Goal: Task Accomplishment & Management: Use online tool/utility

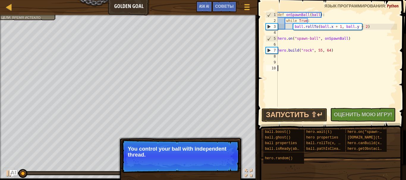
scroll to position [3, 0]
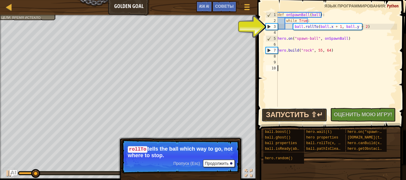
click at [288, 114] on button "Запустить ⇧↵" at bounding box center [294, 115] width 66 height 14
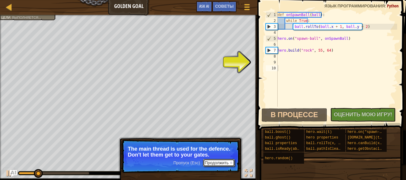
click at [217, 164] on button "Продолжить" at bounding box center [219, 163] width 32 height 8
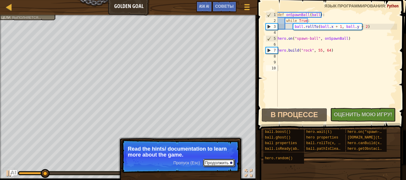
click at [218, 159] on button "Продолжить" at bounding box center [219, 163] width 32 height 8
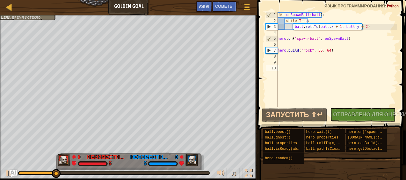
click at [15, 172] on img "Ask AI" at bounding box center [14, 174] width 8 height 8
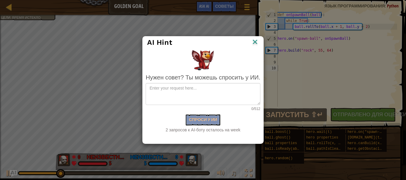
click at [255, 41] on img at bounding box center [255, 42] width 8 height 9
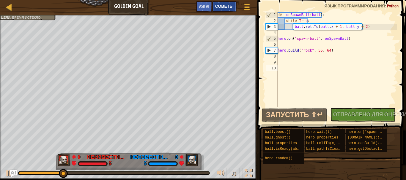
click at [222, 11] on div "Советы" at bounding box center [224, 6] width 24 height 11
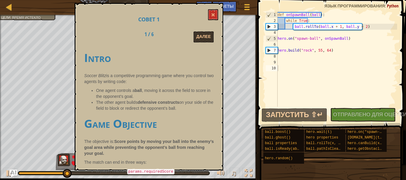
click at [12, 173] on img "Ask AI" at bounding box center [14, 174] width 8 height 8
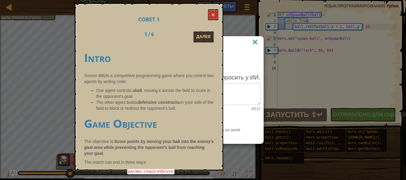
click at [256, 41] on img at bounding box center [255, 42] width 8 height 9
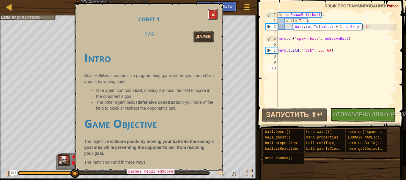
click at [213, 18] on button at bounding box center [213, 14] width 10 height 11
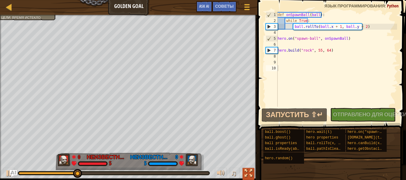
click at [252, 173] on div at bounding box center [248, 174] width 8 height 8
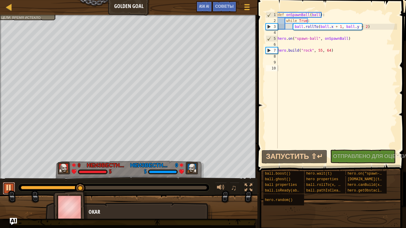
click at [9, 180] on div at bounding box center [9, 188] width 8 height 8
click at [225, 4] on div "Советы" at bounding box center [224, 6] width 24 height 11
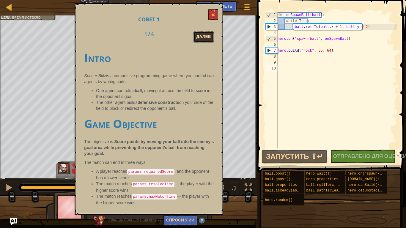
click at [203, 36] on button "Далее" at bounding box center [203, 36] width 20 height 11
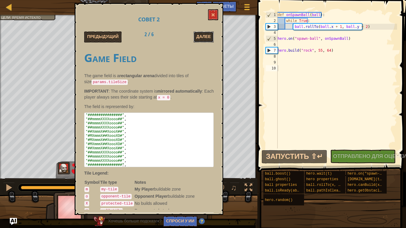
click at [203, 36] on button "Далее" at bounding box center [203, 36] width 20 height 11
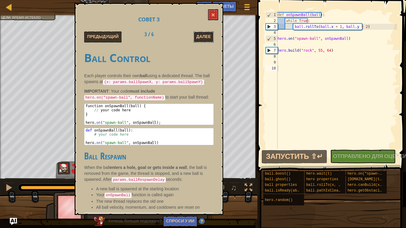
click at [203, 36] on button "Далее" at bounding box center [203, 36] width 20 height 11
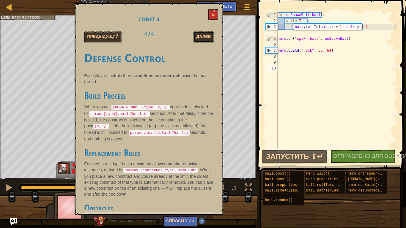
click at [203, 36] on button "Далее" at bounding box center [203, 36] width 20 height 11
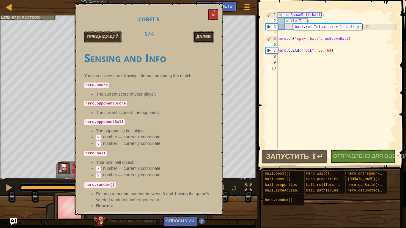
click at [203, 36] on button "Далее" at bounding box center [203, 36] width 20 height 11
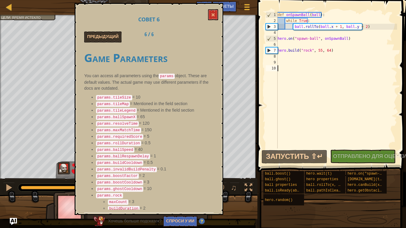
click at [296, 80] on div "def onSpawnBall ( ball ) : while True : ball . rollTo ( ball . x + 1 , ball . y…" at bounding box center [336, 86] width 121 height 149
click at [216, 12] on button at bounding box center [213, 14] width 10 height 11
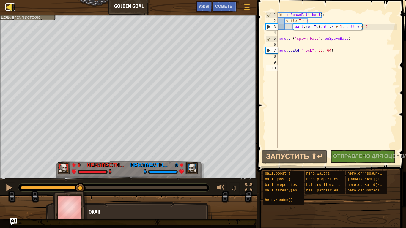
click at [11, 9] on div at bounding box center [8, 6] width 7 height 7
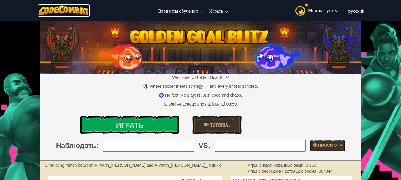
click at [80, 7] on img at bounding box center [64, 10] width 52 height 12
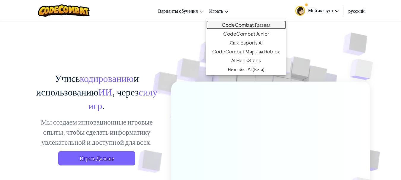
click at [246, 24] on link "CodeCombat Главная" at bounding box center [245, 24] width 79 height 9
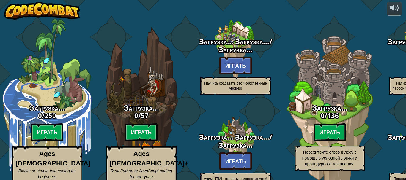
select select "ru"
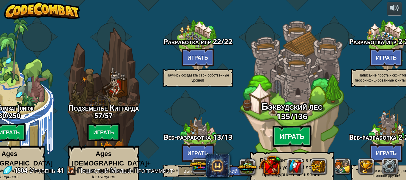
click at [295, 126] on btn "Играть" at bounding box center [291, 136] width 39 height 21
select select "ru"
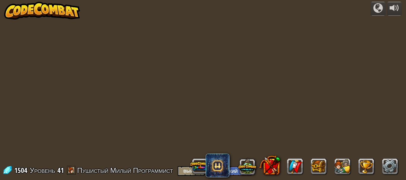
select select "ru"
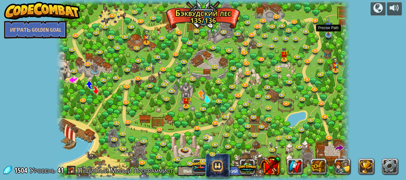
click at [331, 27] on img at bounding box center [328, 26] width 8 height 18
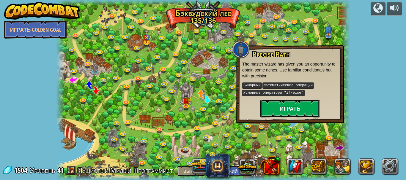
click at [291, 109] on button "Играть" at bounding box center [289, 109] width 59 height 18
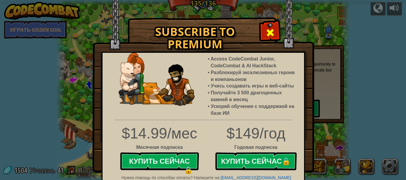
click at [269, 28] on span at bounding box center [270, 33] width 10 height 10
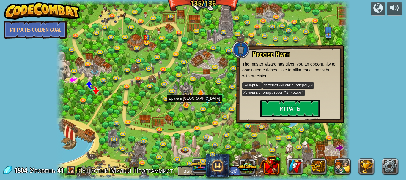
click at [189, 101] on img at bounding box center [185, 97] width 7 height 17
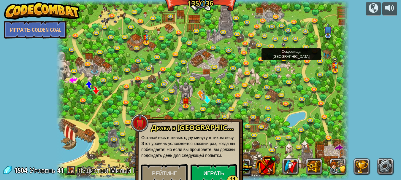
click at [285, 54] on img at bounding box center [283, 50] width 7 height 17
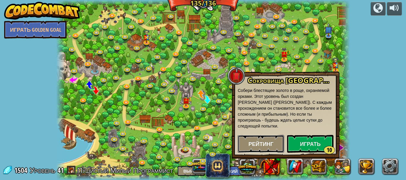
click at [256, 147] on span "Рейтинг" at bounding box center [260, 144] width 25 height 7
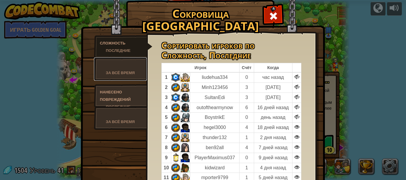
click at [118, 64] on div at bounding box center [120, 65] width 41 height 7
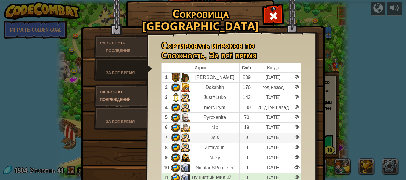
click at [267, 139] on td "[DATE]" at bounding box center [273, 138] width 38 height 10
click at [278, 17] on div at bounding box center [273, 14] width 19 height 19
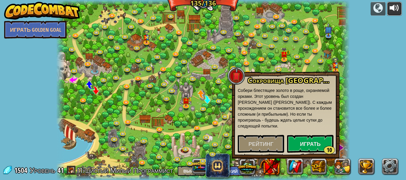
click at [398, 8] on div at bounding box center [394, 8] width 10 height 10
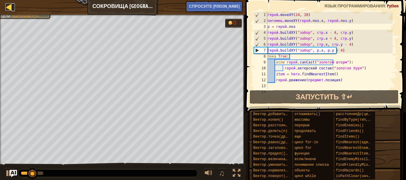
click at [13, 7] on link "Карта" at bounding box center [13, 7] width 3 height 8
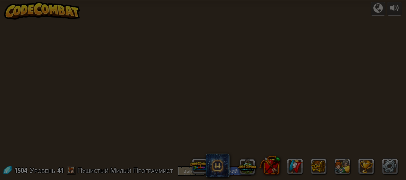
select select "ru"
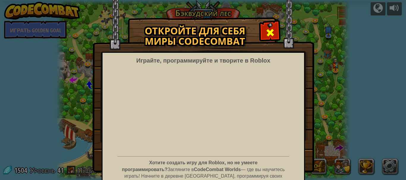
click at [266, 27] on div at bounding box center [270, 32] width 19 height 19
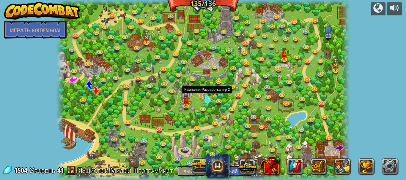
click at [208, 99] on span at bounding box center [207, 100] width 8 height 8
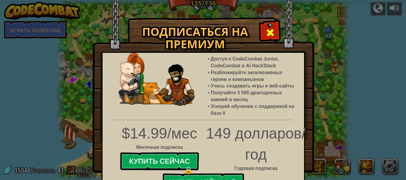
click at [270, 28] on span at bounding box center [270, 33] width 10 height 10
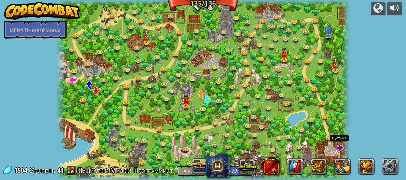
click at [340, 146] on span at bounding box center [339, 148] width 8 height 8
select select "ru"
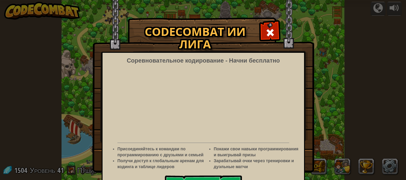
select select "ru"
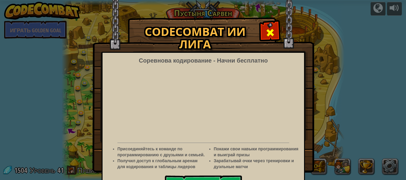
click at [271, 29] on span at bounding box center [270, 33] width 10 height 10
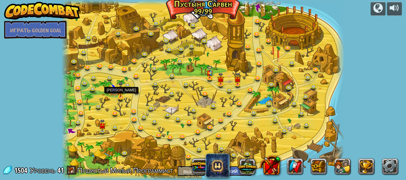
click at [122, 94] on img at bounding box center [120, 90] width 7 height 16
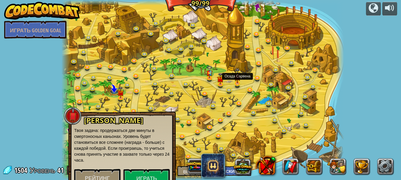
click at [239, 83] on img at bounding box center [237, 76] width 7 height 16
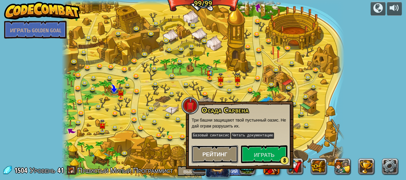
click at [216, 151] on font "Рейтинг" at bounding box center [214, 154] width 25 height 7
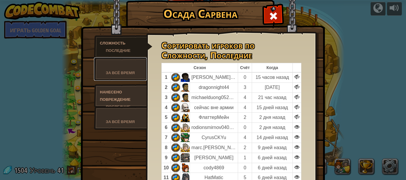
click at [129, 71] on font "За всё время" at bounding box center [120, 72] width 29 height 5
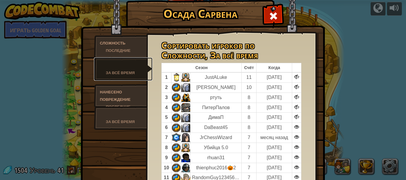
scroll to position [16, 0]
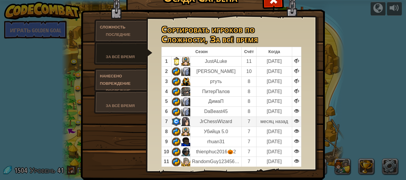
click at [226, 121] on td "JrChessWizard" at bounding box center [215, 122] width 51 height 10
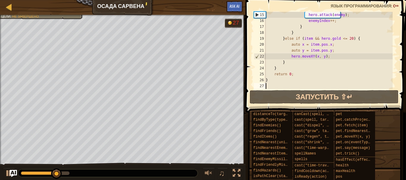
scroll to position [83, 0]
click at [206, 171] on div at bounding box center [209, 174] width 8 height 8
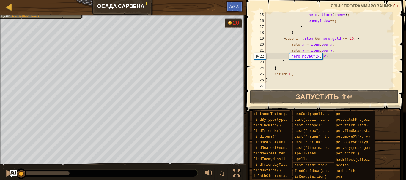
drag, startPoint x: 69, startPoint y: 173, endPoint x: 14, endPoint y: 173, distance: 54.4
click at [14, 173] on div "[PERSON_NAME] Сарвена 7 Ask AI 1 הההההההההההההההההההההההההההההההההההההההההההההה…" at bounding box center [203, 90] width 406 height 180
click at [14, 173] on img "Ask AI" at bounding box center [14, 174] width 8 height 8
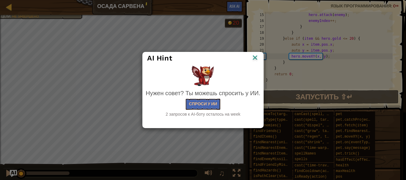
click at [255, 58] on img at bounding box center [255, 58] width 8 height 9
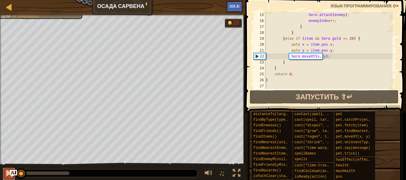
click at [7, 174] on div at bounding box center [9, 174] width 8 height 8
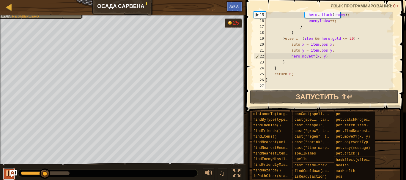
click at [6, 173] on div at bounding box center [9, 174] width 8 height 8
click at [351, 16] on div "if ( enemy ) { hero . attack ( enemy ) ; enemyIndex ++ ; } } } else if ( item &…" at bounding box center [328, 51] width 128 height 89
type textarea "hero.attack(enemy);"
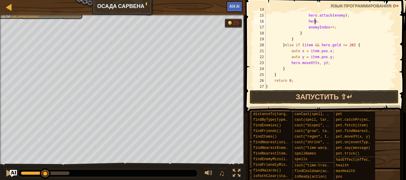
scroll to position [3, 4]
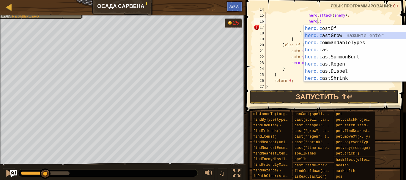
click at [324, 37] on div "hero.c ostOf нажмите enter hero.c astGrow нажмите enter hero.c ommandableTypes …" at bounding box center [358, 60] width 108 height 71
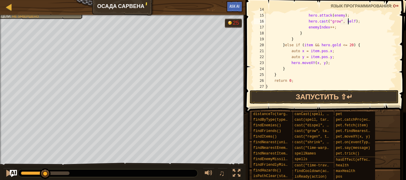
scroll to position [3, 7]
click at [318, 96] on button "Запустить ⇧↵" at bounding box center [324, 97] width 149 height 14
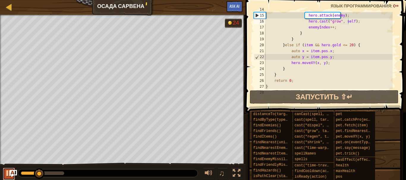
click at [6, 173] on div at bounding box center [9, 174] width 8 height 8
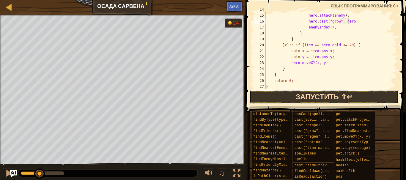
click at [309, 99] on button "Запустить ⇧↵" at bounding box center [324, 97] width 149 height 14
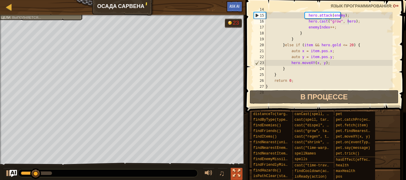
click at [239, 175] on div at bounding box center [237, 174] width 8 height 8
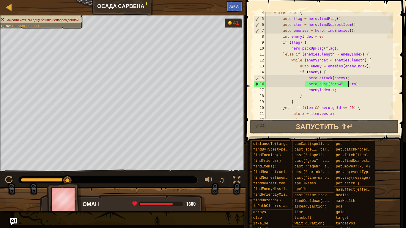
scroll to position [0, 0]
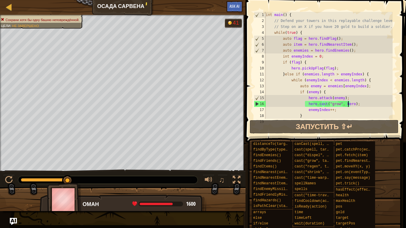
drag, startPoint x: 394, startPoint y: 67, endPoint x: 379, endPoint y: 17, distance: 51.4
click at [390, 16] on div "int main ( ) { // Defend your towers in this replayable challenge level! // Ste…" at bounding box center [328, 71] width 128 height 119
click at [348, 97] on div "int main ( ) { // Defend your towers in this replayable challenge level! // Ste…" at bounding box center [328, 71] width 128 height 119
type textarea "hero.attack(enemy);"
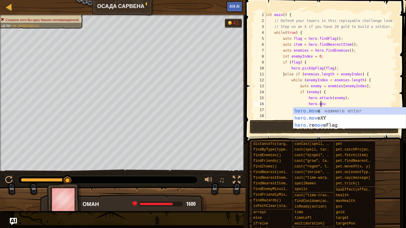
scroll to position [3, 4]
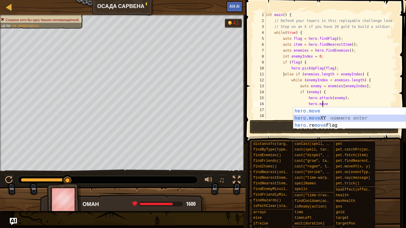
click at [319, 117] on div "hero.move нажмите enter hero.move XY нажмите enter hero. re move Flag нажмите e…" at bounding box center [349, 126] width 112 height 36
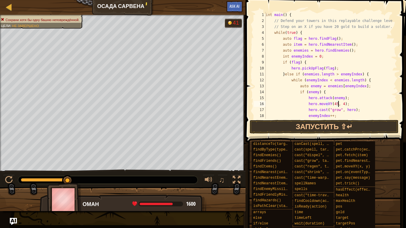
scroll to position [3, 6]
click at [324, 129] on button "Запустить ⇧↵" at bounding box center [324, 127] width 149 height 14
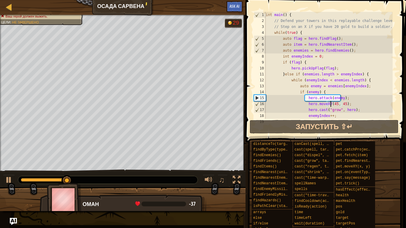
click at [331, 105] on div "int main ( ) { // Defend your towers in this replayable challenge level! // Ste…" at bounding box center [328, 71] width 128 height 119
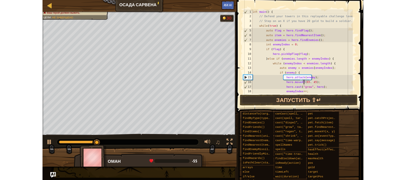
scroll to position [3, 5]
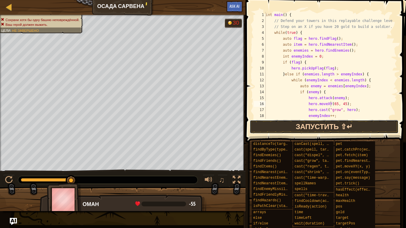
click at [284, 126] on button "Запустить ⇧↵" at bounding box center [324, 127] width 149 height 14
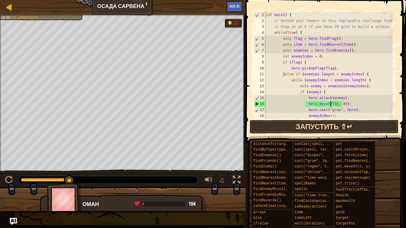
type textarea "hero.moveXY(55, 45);"
click at [291, 125] on button "Запустить ⇧↵" at bounding box center [324, 127] width 149 height 14
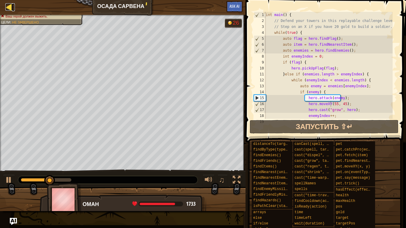
click at [11, 7] on div at bounding box center [8, 6] width 7 height 7
select select "ru"
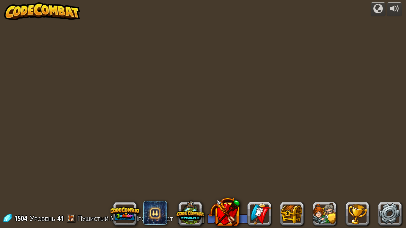
select select "ru"
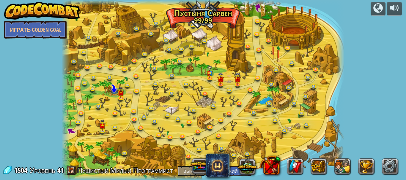
click at [236, 78] on div at bounding box center [202, 90] width 283 height 180
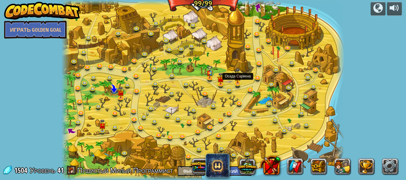
click at [237, 81] on img at bounding box center [237, 76] width 7 height 16
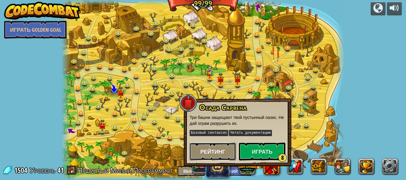
click at [209, 149] on span "Рейтинг" at bounding box center [212, 151] width 25 height 7
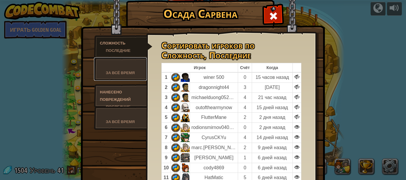
click at [118, 69] on div at bounding box center [120, 65] width 41 height 7
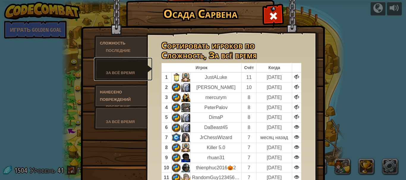
click at [124, 71] on div "За всё время" at bounding box center [126, 72] width 41 height 7
click at [273, 15] on span at bounding box center [274, 16] width 10 height 10
click at [270, 13] on div at bounding box center [202, 90] width 283 height 180
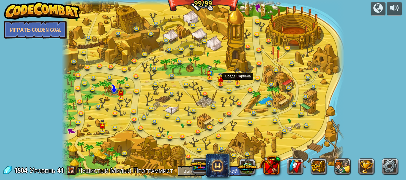
click at [238, 83] on img at bounding box center [237, 76] width 7 height 16
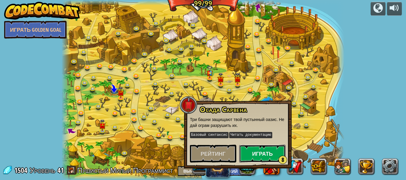
click at [258, 152] on button "Играть 8" at bounding box center [262, 154] width 46 height 18
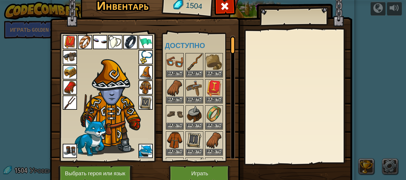
drag, startPoint x: 231, startPoint y: 42, endPoint x: 210, endPoint y: 63, distance: 29.2
click at [230, 64] on div at bounding box center [232, 98] width 5 height 124
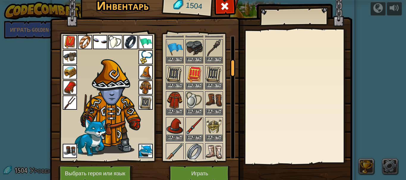
scroll to position [209, 0]
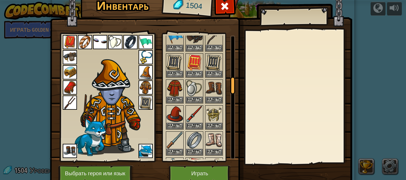
drag, startPoint x: 231, startPoint y: 67, endPoint x: 181, endPoint y: 105, distance: 63.3
click at [227, 106] on div "Доступно Надеть Надеть Надеть Надеть Надеть Надеть Надеть Надеть Надеть Надеть …" at bounding box center [200, 98] width 70 height 124
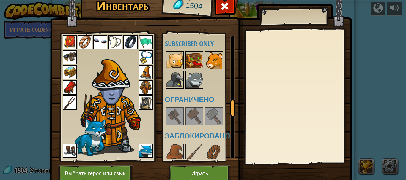
click at [138, 102] on img at bounding box center [145, 103] width 14 height 14
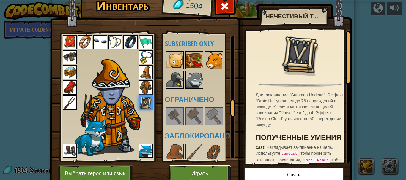
click at [184, 173] on button "Играть" at bounding box center [200, 174] width 62 height 16
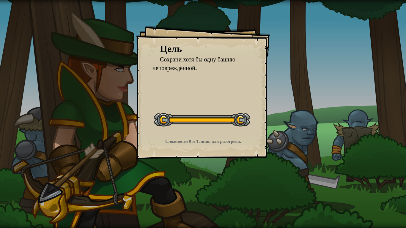
click at [0, 0] on button "Начать уровень" at bounding box center [0, 0] width 0 height 0
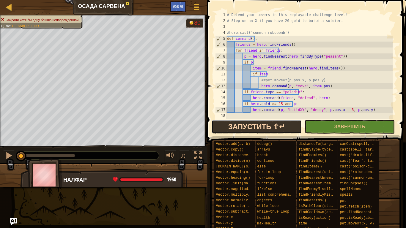
click at [249, 124] on button "Запустить ⇧↵" at bounding box center [257, 127] width 90 height 14
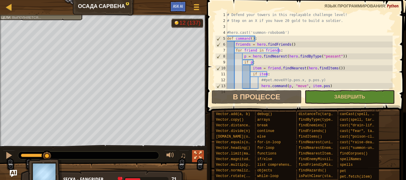
click at [198, 156] on div at bounding box center [198, 156] width 8 height 8
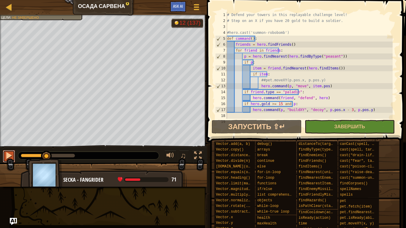
click at [8, 152] on div at bounding box center [9, 156] width 8 height 8
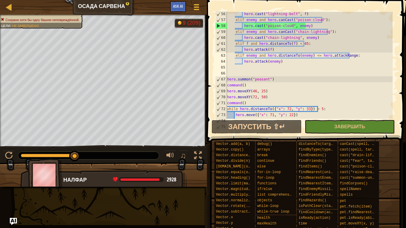
scroll to position [332, 0]
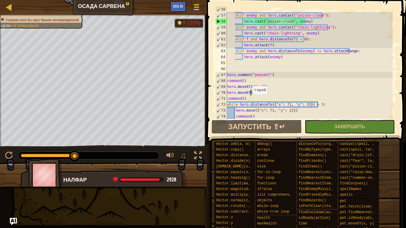
click at [250, 95] on div "hero . cast ( "lightning-bolt" , f ) elif enemy and hero . canCast ( "poison-cl…" at bounding box center [309, 66] width 167 height 119
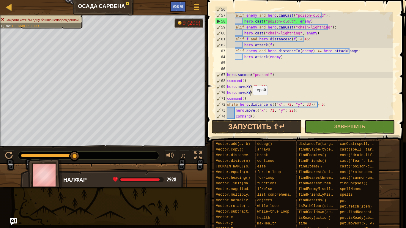
scroll to position [3, 2]
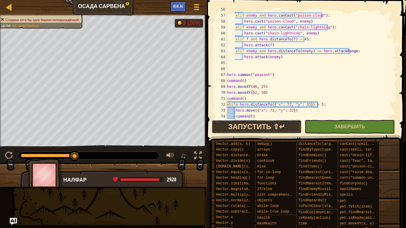
click at [240, 121] on button "Запустить ⇧↵" at bounding box center [257, 127] width 90 height 14
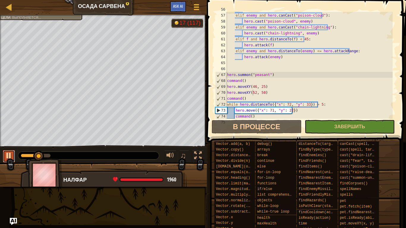
click at [14, 155] on button at bounding box center [9, 156] width 12 height 12
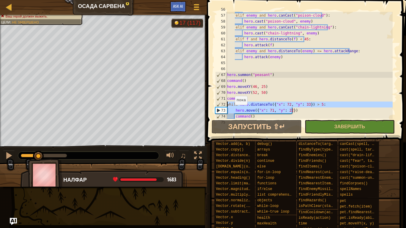
drag, startPoint x: 300, startPoint y: 109, endPoint x: 213, endPoint y: 103, distance: 87.5
click at [213, 103] on div "hero.moveXY(52, 50) 56 57 58 59 60 61 62 63 64 65 66 67 68 69 70 71 72 73 74 75…" at bounding box center [305, 83] width 201 height 160
type textarea "while hero.distanceTo({"x": 72, "y": 33}) > 5: hero.move({"x": 71, "y": 22})"
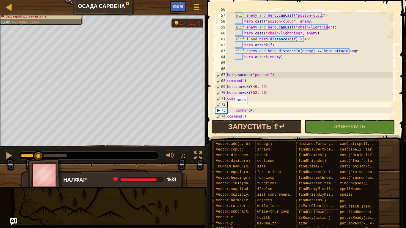
scroll to position [3, 0]
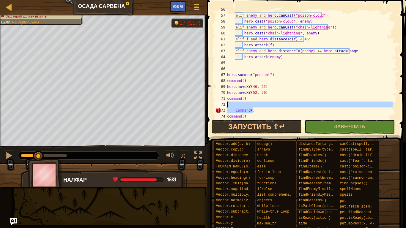
drag, startPoint x: 236, startPoint y: 110, endPoint x: 205, endPoint y: 104, distance: 31.8
click at [205, 105] on div "56 57 58 59 60 61 62 63 64 65 66 67 68 69 70 71 72 73 74 75 hero . cast ( "ligh…" at bounding box center [305, 114] width 201 height 228
type textarea "command()"
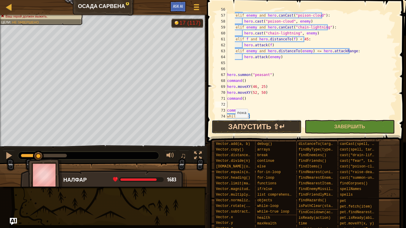
click at [239, 124] on button "Запустить ⇧↵" at bounding box center [257, 127] width 90 height 14
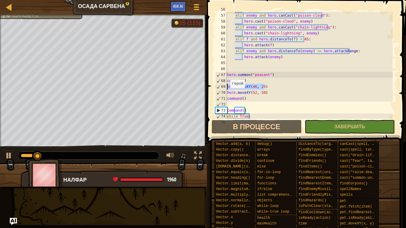
drag, startPoint x: 268, startPoint y: 87, endPoint x: 361, endPoint y: 92, distance: 93.2
click at [226, 88] on div "56 57 58 59 60 61 62 63 64 65 66 67 68 69 70 71 72 73 74 75 hero . cast ( "ligh…" at bounding box center [305, 65] width 183 height 107
type textarea "hero.moveXY(46, 25)"
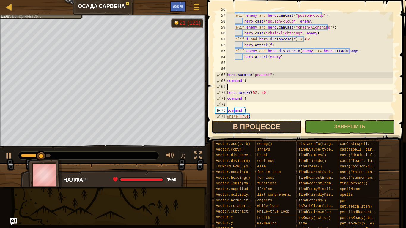
click at [238, 124] on button "В процессе" at bounding box center [257, 127] width 90 height 14
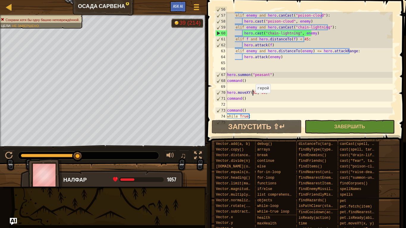
click at [253, 94] on div "hero . cast ( "lightning-bolt" , f ) elif enemy and hero . canCast ( "poison-cl…" at bounding box center [309, 66] width 167 height 119
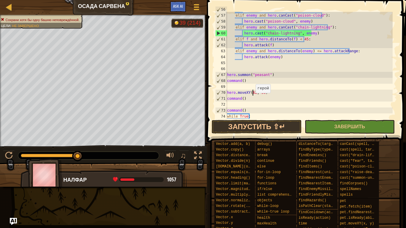
scroll to position [3, 2]
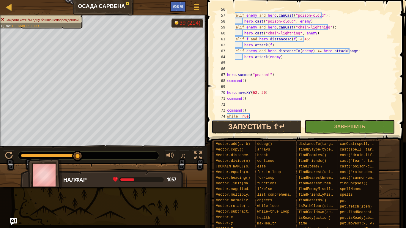
click at [247, 124] on button "Запустить ⇧↵" at bounding box center [257, 127] width 90 height 14
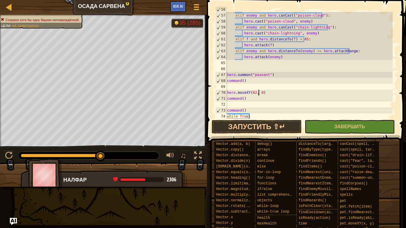
scroll to position [3, 3]
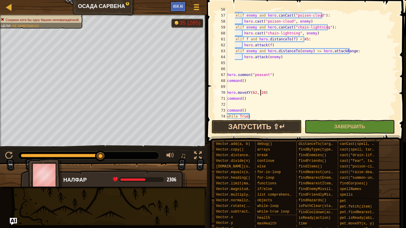
type textarea "hero.moveXY(62, 20)"
click at [263, 129] on button "Запустить ⇧↵" at bounding box center [257, 127] width 90 height 14
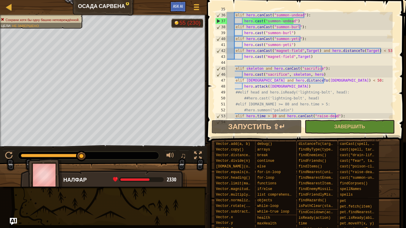
scroll to position [208, 0]
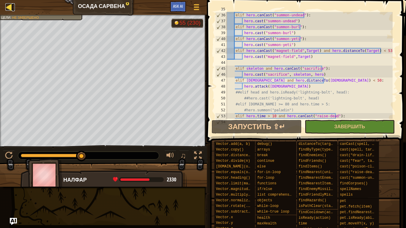
click at [8, 8] on div at bounding box center [8, 6] width 7 height 7
select select "ru"
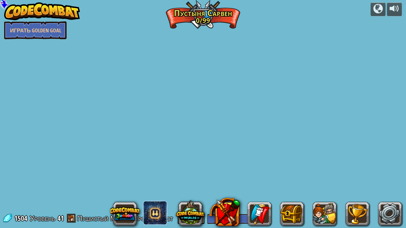
click at [10, 6] on div "powered by Играть Golden Goal Столкновение клонов Армия клонов Токтара охраняют…" at bounding box center [203, 114] width 406 height 228
click at [197, 6] on div "powered by Играть Golden Goal Столкновение клонов Армия клонов Токтара охраняют…" at bounding box center [203, 114] width 406 height 228
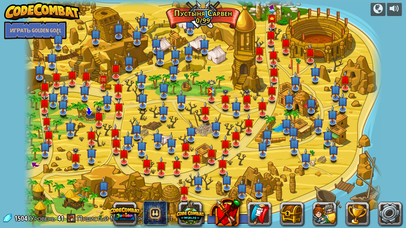
select select "ru"
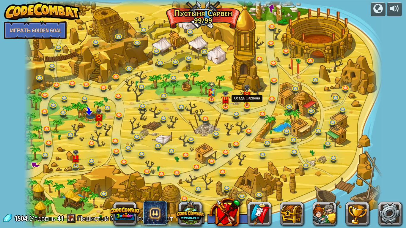
click at [246, 104] on img at bounding box center [246, 95] width 9 height 22
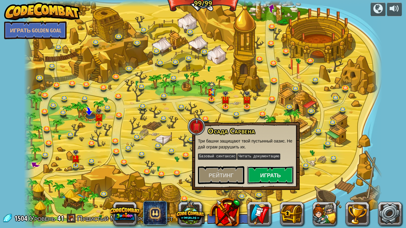
click at [267, 177] on button "Играть" at bounding box center [270, 175] width 46 height 18
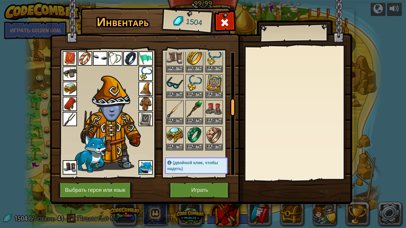
scroll to position [365, 0]
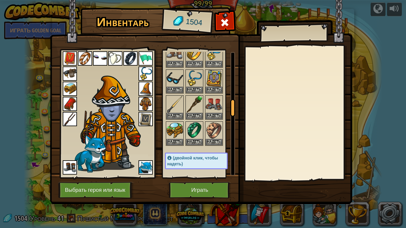
drag, startPoint x: 233, startPoint y: 59, endPoint x: 235, endPoint y: 105, distance: 45.5
click at [235, 105] on div at bounding box center [232, 108] width 5 height 18
click at [194, 116] on button "Надеть" at bounding box center [194, 116] width 17 height 6
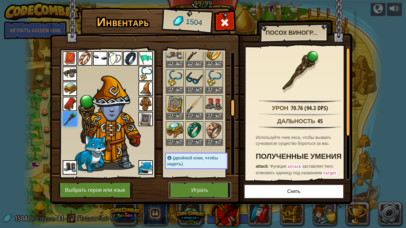
click at [190, 180] on button "Играть" at bounding box center [200, 190] width 62 height 16
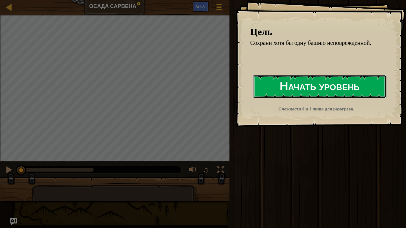
click at [302, 89] on button "Начать уровень" at bounding box center [319, 86] width 133 height 23
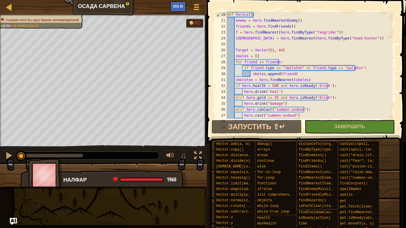
scroll to position [113, 0]
click at [297, 113] on div "def heroco ( ) : enemy = hero . findNearestEnemy ( ) friends = hero . findFrien…" at bounding box center [309, 71] width 167 height 119
type textarea "hero.cast("summon-undead")"
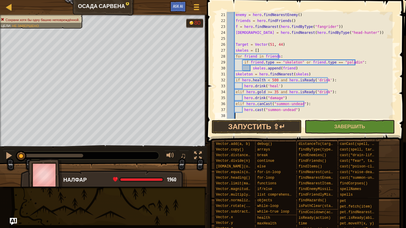
scroll to position [119, 0]
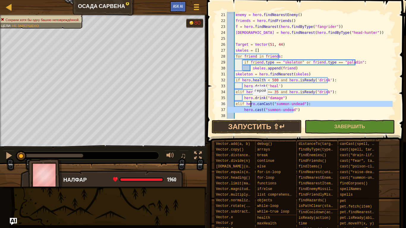
drag, startPoint x: 294, startPoint y: 108, endPoint x: 238, endPoint y: 101, distance: 56.3
click at [239, 101] on div "enemy = hero . findNearestEnemy ( ) friends = hero . findFriends ( ) f = hero .…" at bounding box center [309, 71] width 167 height 119
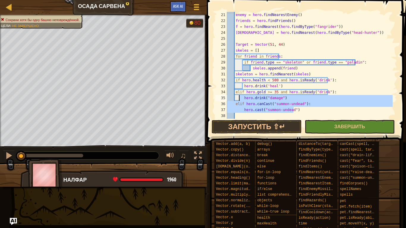
click at [234, 102] on div "enemy = hero . findNearestEnemy ( ) friends = hero . findFriends ( ) f = hero .…" at bounding box center [309, 65] width 167 height 107
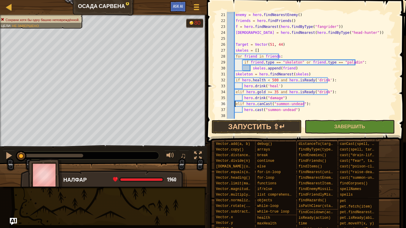
click at [234, 102] on div "enemy = hero . findNearestEnemy ( ) friends = hero . findFriends ( ) f = hero .…" at bounding box center [309, 71] width 167 height 119
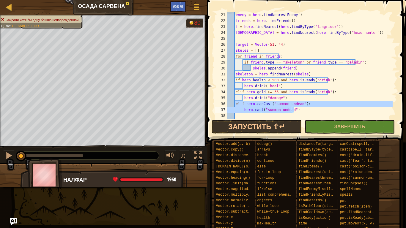
drag, startPoint x: 234, startPoint y: 102, endPoint x: 296, endPoint y: 109, distance: 61.9
click at [296, 109] on div "enemy = hero . findNearestEnemy ( ) friends = hero . findFriends ( ) f = hero .…" at bounding box center [309, 71] width 167 height 119
type textarea "elif hero.canCast("summon-undead"): hero.cast("summon-undead")"
click at [266, 116] on div "enemy = hero . findNearestEnemy ( ) friends = hero . findFriends ( ) f = hero .…" at bounding box center [309, 71] width 167 height 119
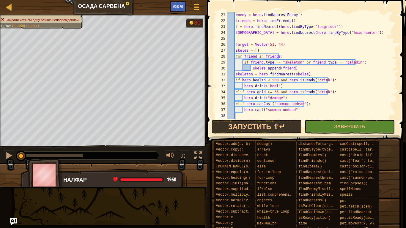
paste textarea "hero.cast("summon-undead")"
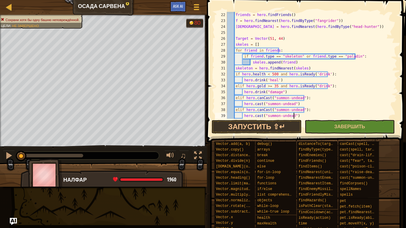
scroll to position [125, 0]
click at [297, 110] on div "friends = hero . findFriends ( ) f = hero . findNearest ( hero . findByType ( "…" at bounding box center [309, 71] width 167 height 119
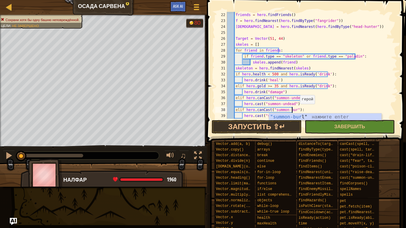
scroll to position [3, 6]
click at [253, 115] on div "friends = hero . findFriends ( ) f = hero . findNearest ( hero . findByType ( "…" at bounding box center [309, 71] width 167 height 119
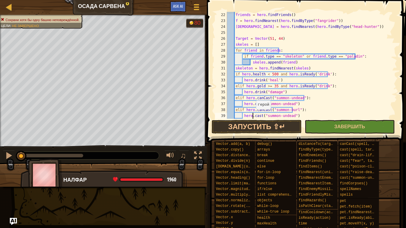
scroll to position [3, 5]
click at [290, 117] on div "friends = hero . findFriends ( ) f = hero . findNearest ( hero . findByType ( "…" at bounding box center [309, 71] width 167 height 119
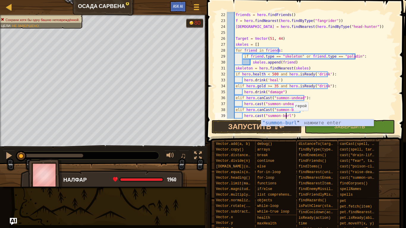
scroll to position [3, 5]
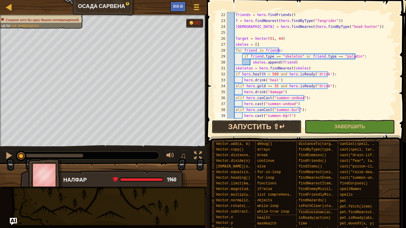
click at [243, 128] on button "Запустить ⇧↵" at bounding box center [257, 127] width 90 height 14
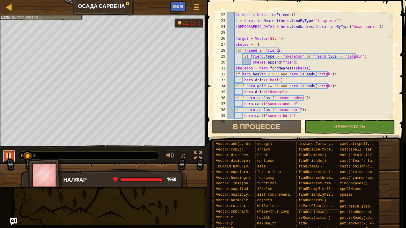
click at [11, 157] on div at bounding box center [9, 156] width 8 height 8
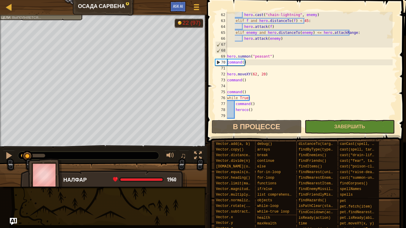
scroll to position [362, 0]
click at [259, 74] on div "hero . cast ( "chain-lightning" , enemy ) [PERSON_NAME] f and hero . distanceTo…" at bounding box center [309, 71] width 167 height 119
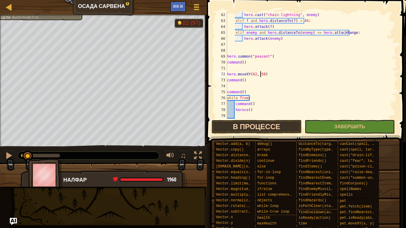
type textarea "hero.moveXY(62, 50)"
click at [252, 123] on button "В процессе" at bounding box center [257, 127] width 90 height 14
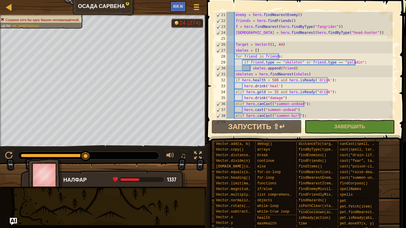
scroll to position [117, 0]
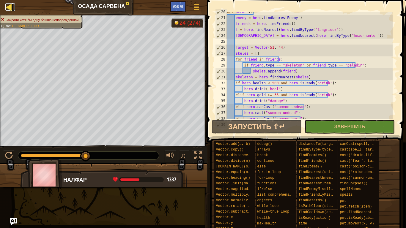
click at [11, 10] on div at bounding box center [8, 6] width 7 height 7
select select "ru"
